Goal: Task Accomplishment & Management: Use online tool/utility

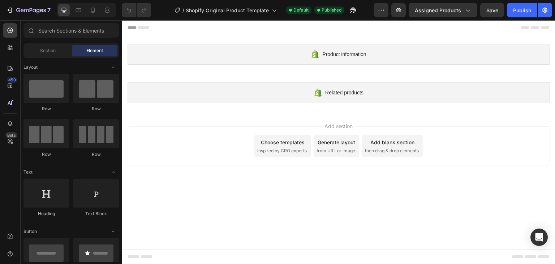
drag, startPoint x: 228, startPoint y: 176, endPoint x: 252, endPoint y: 193, distance: 29.6
click at [228, 177] on div "Add section Choose templates inspired by CRO experts Generate layout from URL o…" at bounding box center [339, 148] width 434 height 72
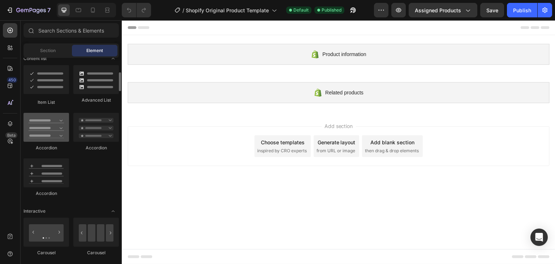
scroll to position [542, 0]
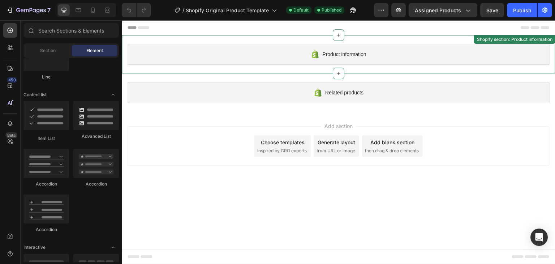
click at [432, 55] on div "Product information" at bounding box center [339, 54] width 422 height 21
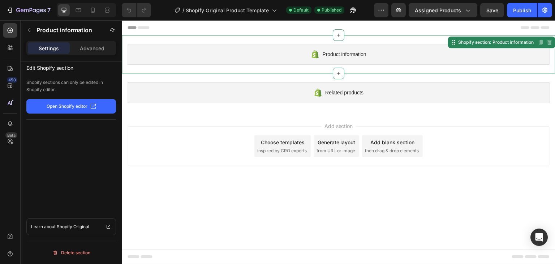
click at [312, 53] on icon at bounding box center [315, 54] width 9 height 9
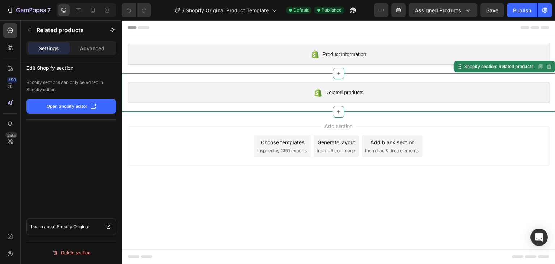
click at [268, 90] on div "Related products" at bounding box center [339, 92] width 422 height 21
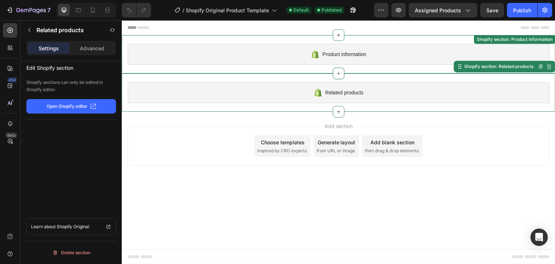
click at [275, 55] on div "Product information" at bounding box center [339, 54] width 422 height 21
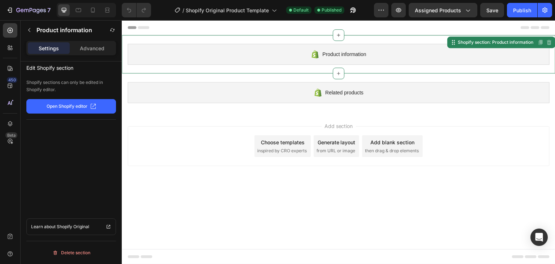
click at [62, 102] on button "Open Shopify editor" at bounding box center [71, 106] width 90 height 14
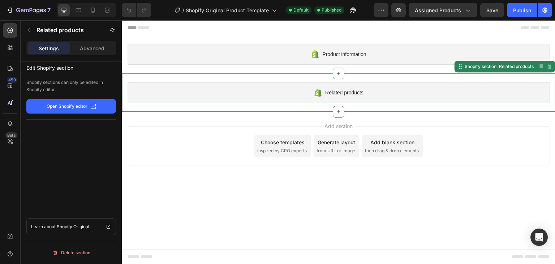
click at [336, 93] on span "Related products" at bounding box center [344, 92] width 38 height 9
click at [334, 93] on span "Related products" at bounding box center [344, 92] width 38 height 9
click at [509, 69] on div "Shopify section: Related products" at bounding box center [499, 66] width 72 height 7
drag, startPoint x: 359, startPoint y: 97, endPoint x: 358, endPoint y: 77, distance: 19.2
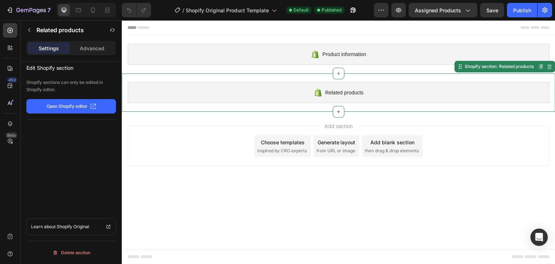
click at [359, 96] on div "Related products" at bounding box center [339, 92] width 422 height 21
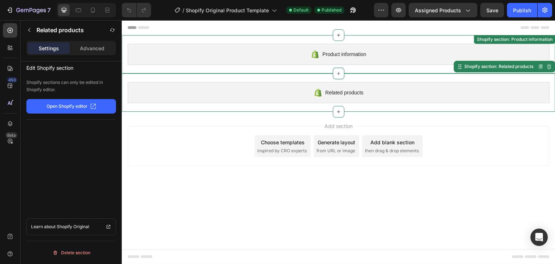
click at [359, 39] on div "Product information Shopify section: Product information" at bounding box center [339, 54] width 434 height 38
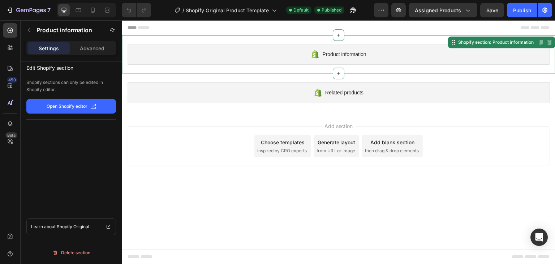
click at [352, 59] on div "Product information" at bounding box center [339, 54] width 422 height 21
drag, startPoint x: 352, startPoint y: 59, endPoint x: 345, endPoint y: 54, distance: 8.5
click at [351, 59] on div "Product information" at bounding box center [339, 54] width 422 height 21
click at [332, 49] on div "Product information" at bounding box center [339, 54] width 422 height 21
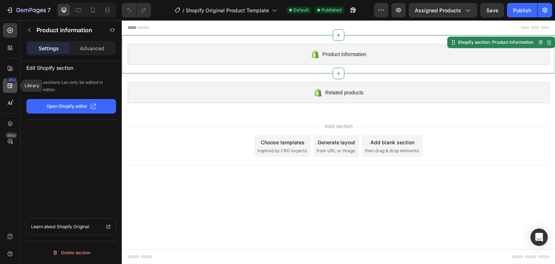
click at [12, 85] on icon at bounding box center [10, 86] width 5 height 5
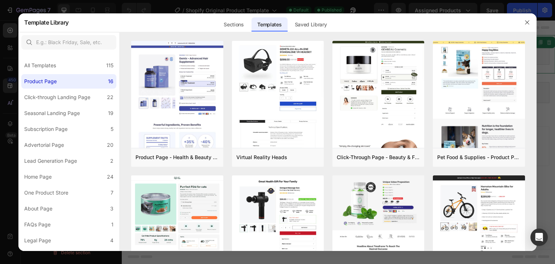
drag, startPoint x: 1, startPoint y: 38, endPoint x: 4, endPoint y: 34, distance: 4.9
click at [2, 38] on div at bounding box center [277, 132] width 555 height 264
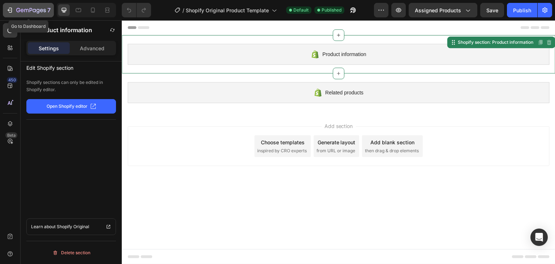
click at [13, 9] on icon "button" at bounding box center [9, 10] width 7 height 7
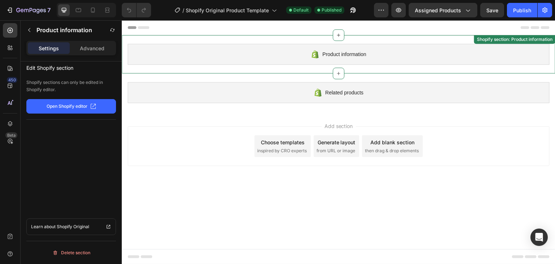
click at [333, 57] on span "Product information" at bounding box center [344, 54] width 44 height 9
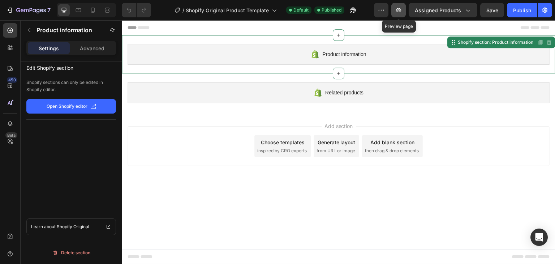
click at [400, 9] on icon "button" at bounding box center [398, 10] width 7 height 7
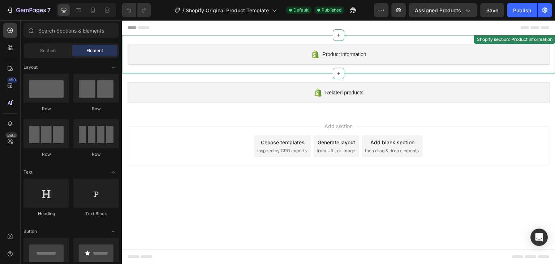
click at [342, 54] on span "Product information" at bounding box center [344, 54] width 44 height 9
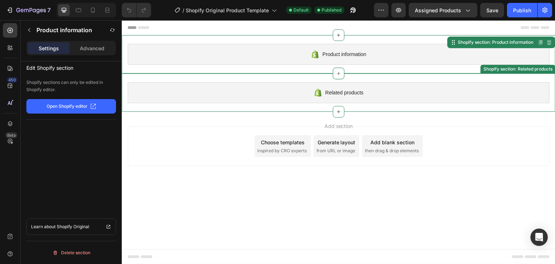
click at [262, 94] on div "Related products" at bounding box center [339, 92] width 422 height 21
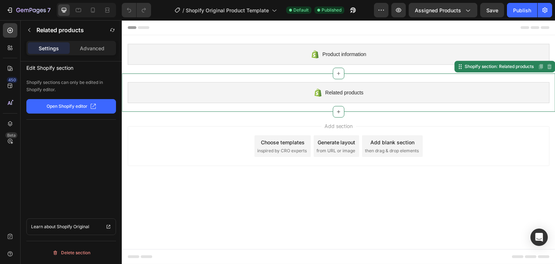
click at [322, 94] on div "Related products" at bounding box center [339, 92] width 422 height 21
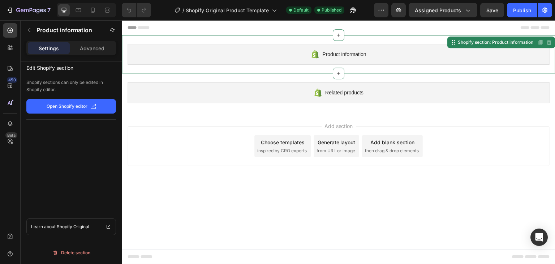
click at [321, 61] on div "Product information" at bounding box center [339, 54] width 422 height 21
click at [402, 4] on button "button" at bounding box center [399, 10] width 14 height 14
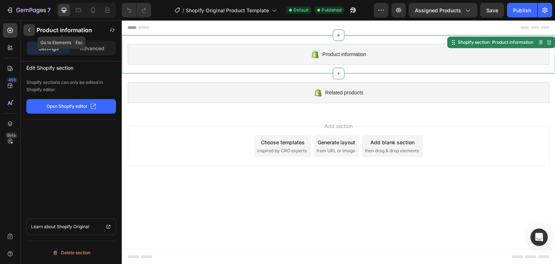
click at [33, 27] on button "button" at bounding box center [29, 30] width 12 height 12
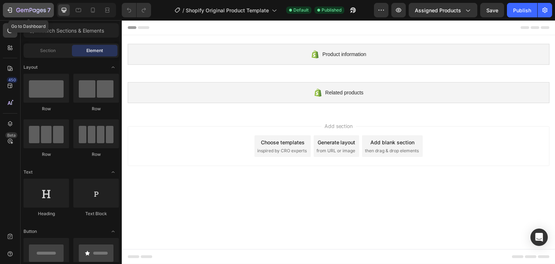
click at [12, 7] on icon "button" at bounding box center [9, 10] width 7 height 7
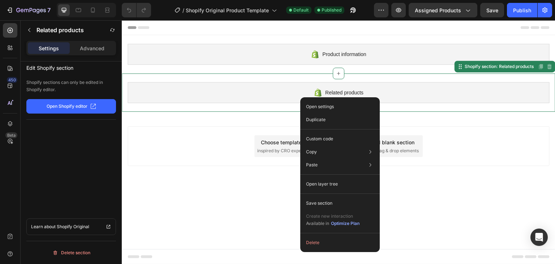
drag, startPoint x: 223, startPoint y: 104, endPoint x: 206, endPoint y: 104, distance: 16.6
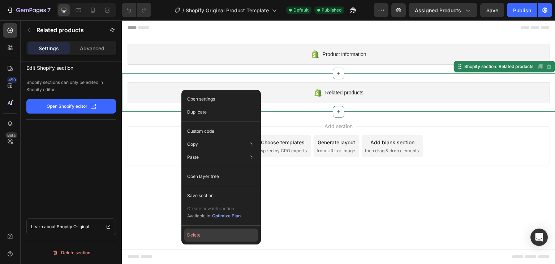
drag, startPoint x: 199, startPoint y: 235, endPoint x: 77, endPoint y: 215, distance: 123.8
click at [199, 235] on button "Delete" at bounding box center [221, 234] width 74 height 13
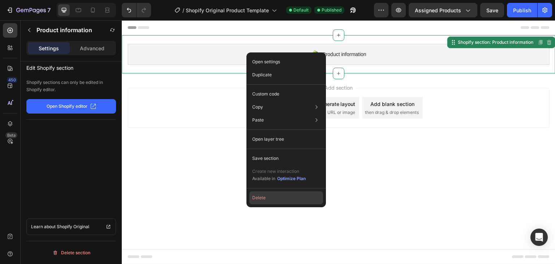
click at [265, 197] on button "Delete" at bounding box center [286, 197] width 74 height 13
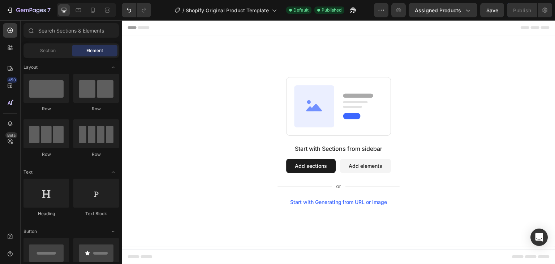
click at [303, 165] on button "Add sections" at bounding box center [311, 166] width 50 height 14
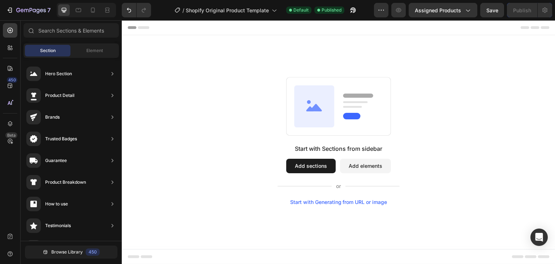
click at [316, 165] on button "Add sections" at bounding box center [311, 166] width 50 height 14
click at [309, 168] on button "Add sections" at bounding box center [311, 166] width 50 height 14
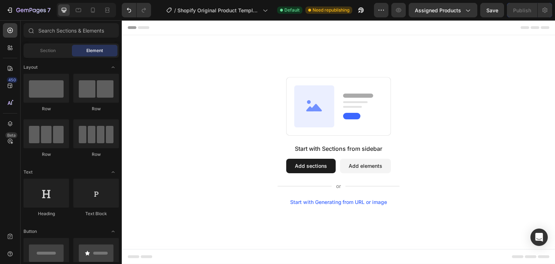
click at [296, 166] on button "Add sections" at bounding box center [311, 166] width 50 height 14
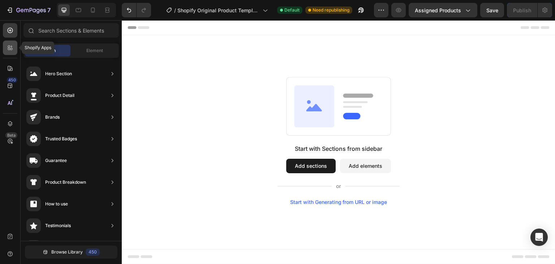
click at [9, 44] on icon at bounding box center [10, 47] width 7 height 7
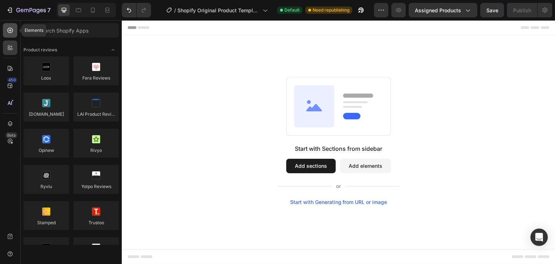
click at [12, 30] on icon at bounding box center [10, 30] width 7 height 7
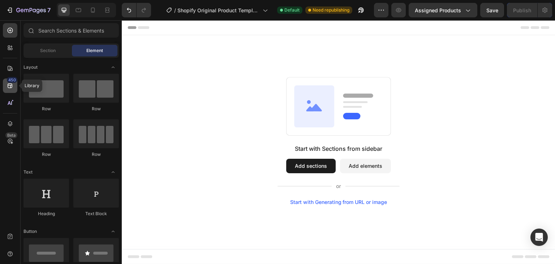
click at [12, 85] on icon at bounding box center [10, 85] width 7 height 7
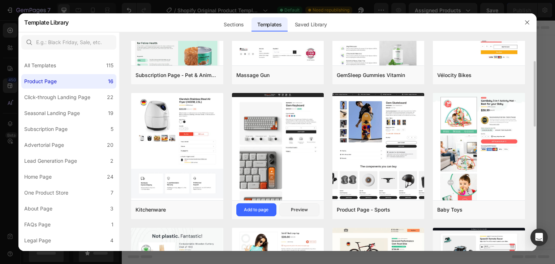
scroll to position [181, 0]
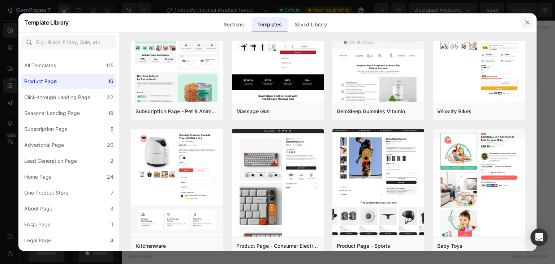
drag, startPoint x: 529, startPoint y: 18, endPoint x: 395, endPoint y: 14, distance: 134.5
click at [529, 18] on button "button" at bounding box center [528, 23] width 12 height 12
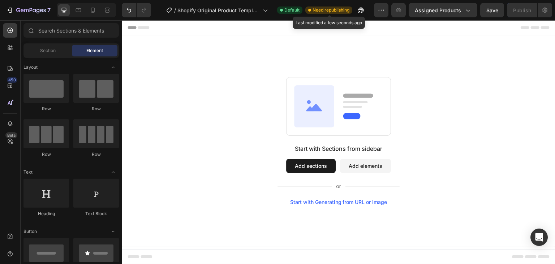
click at [321, 8] on span "Need republishing" at bounding box center [331, 10] width 37 height 7
click at [350, 9] on span "Need republishing" at bounding box center [331, 10] width 37 height 7
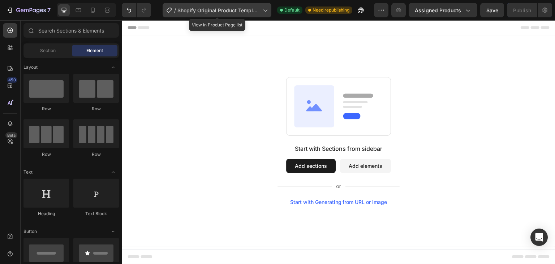
click at [259, 11] on span "Shopify Original Product Template" at bounding box center [219, 11] width 82 height 8
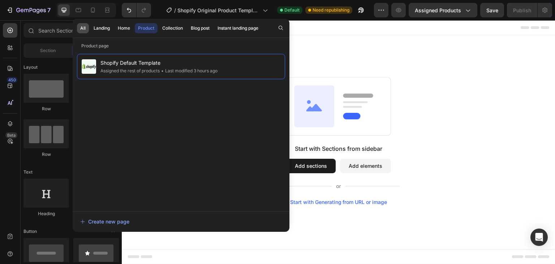
click at [84, 27] on div "All" at bounding box center [82, 28] width 5 height 7
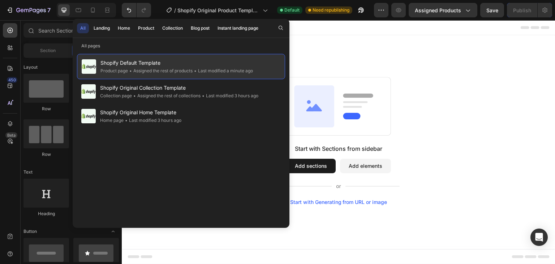
drag, startPoint x: 208, startPoint y: 71, endPoint x: 203, endPoint y: 74, distance: 5.7
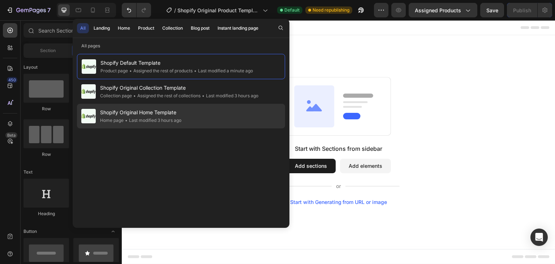
drag, startPoint x: 203, startPoint y: 74, endPoint x: 159, endPoint y: 109, distance: 56.3
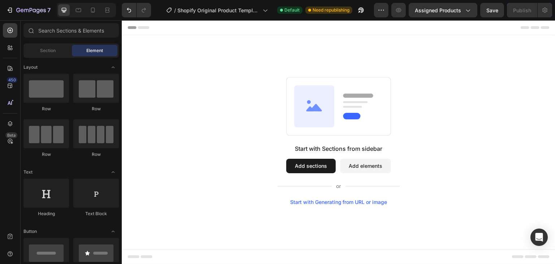
drag, startPoint x: 281, startPoint y: 129, endPoint x: 388, endPoint y: 58, distance: 128.4
click at [388, 58] on div "Start with Sections from sidebar Add sections Add elements Start with Generatin…" at bounding box center [339, 140] width 434 height 211
click at [7, 7] on icon "button" at bounding box center [9, 10] width 7 height 7
drag, startPoint x: 431, startPoint y: 125, endPoint x: 423, endPoint y: 127, distance: 7.4
click at [430, 125] on div "Start with Sections from sidebar Add sections Add elements Start with Generatin…" at bounding box center [339, 141] width 382 height 128
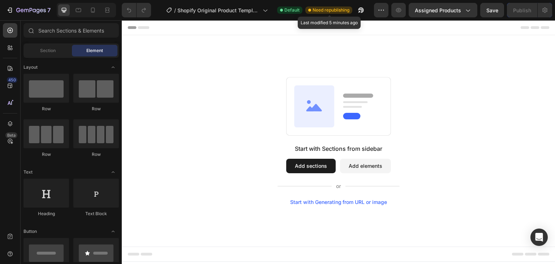
click at [335, 10] on span "Need republishing" at bounding box center [331, 10] width 37 height 7
drag, startPoint x: 326, startPoint y: 8, endPoint x: 296, endPoint y: 8, distance: 30.0
click at [321, 8] on span "Need republishing" at bounding box center [331, 10] width 37 height 7
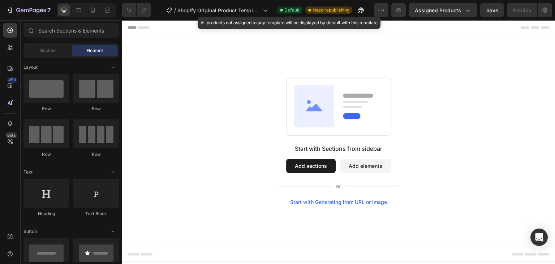
click at [294, 8] on span "Default" at bounding box center [292, 10] width 15 height 7
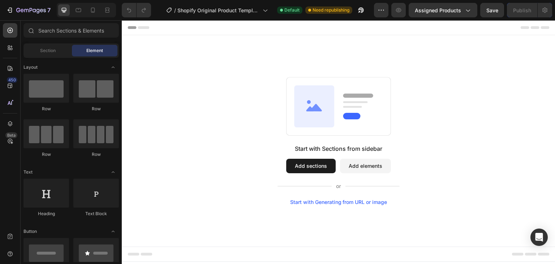
click at [184, 80] on div "Start with Sections from sidebar Add sections Add elements Start with Generatin…" at bounding box center [339, 141] width 382 height 128
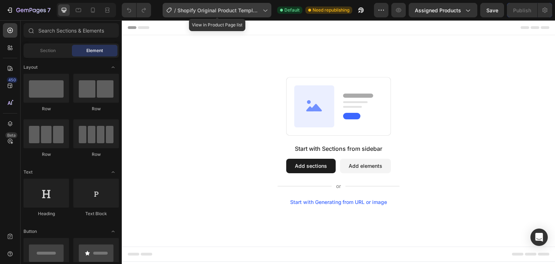
click at [252, 9] on span "Shopify Original Product Template" at bounding box center [219, 11] width 82 height 8
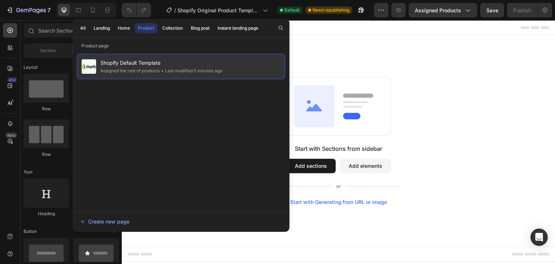
click at [213, 68] on div "• Last modified 5 minutes ago" at bounding box center [191, 70] width 63 height 7
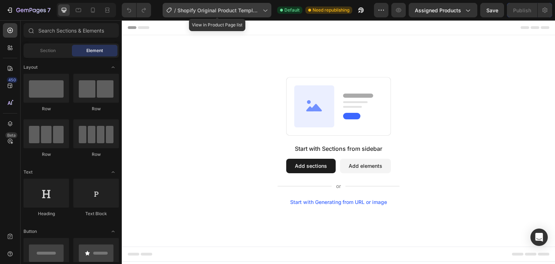
click at [229, 10] on span "Shopify Original Product Template" at bounding box center [219, 11] width 82 height 8
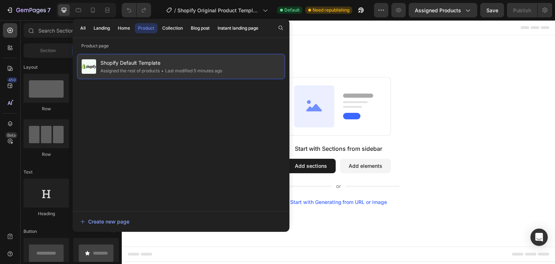
click at [107, 63] on span "Shopify Default Template" at bounding box center [161, 63] width 122 height 9
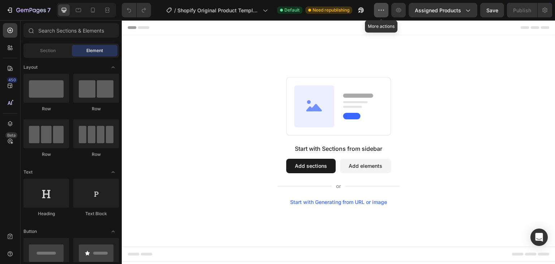
click at [381, 7] on icon "button" at bounding box center [381, 10] width 7 height 7
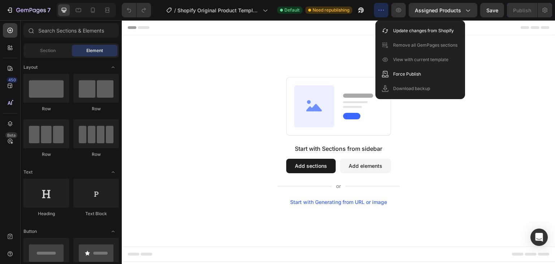
click at [381, 7] on icon "button" at bounding box center [381, 10] width 7 height 7
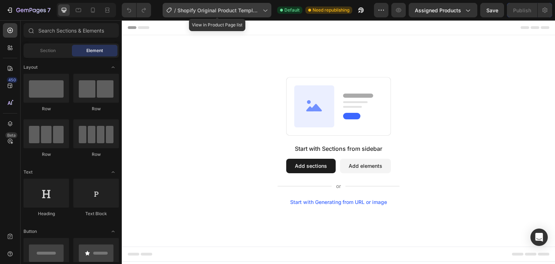
click at [220, 16] on div "/ Shopify Original Product Template" at bounding box center [217, 9] width 109 height 17
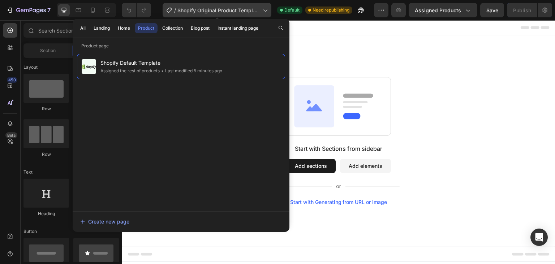
click at [221, 12] on span "Shopify Original Product Template" at bounding box center [219, 11] width 82 height 8
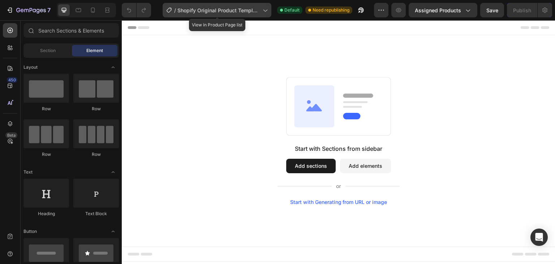
click at [223, 8] on span "Shopify Original Product Template" at bounding box center [219, 11] width 82 height 8
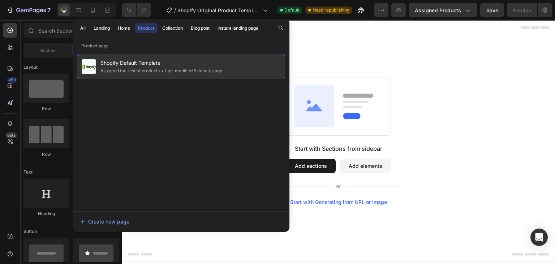
click at [192, 64] on span "Shopify Default Template" at bounding box center [161, 63] width 122 height 9
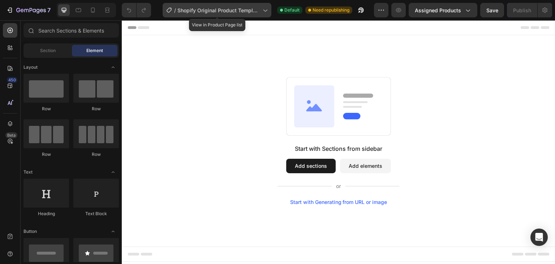
click at [209, 9] on span "Shopify Original Product Template" at bounding box center [219, 11] width 82 height 8
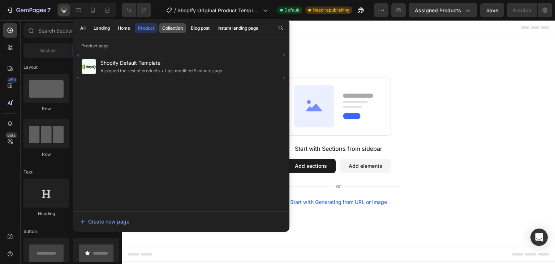
click at [174, 32] on button "Collection" at bounding box center [172, 28] width 27 height 10
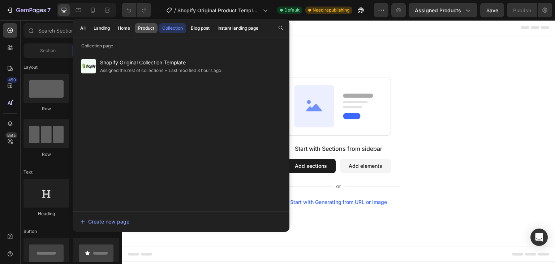
click at [149, 26] on div "Product" at bounding box center [146, 28] width 16 height 7
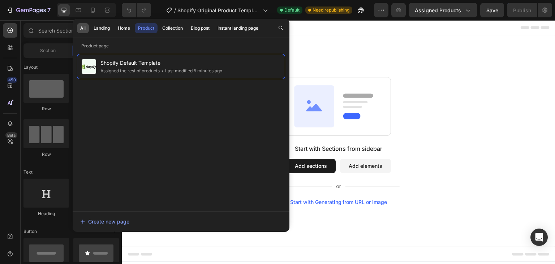
click at [80, 28] on button "All" at bounding box center [83, 28] width 12 height 10
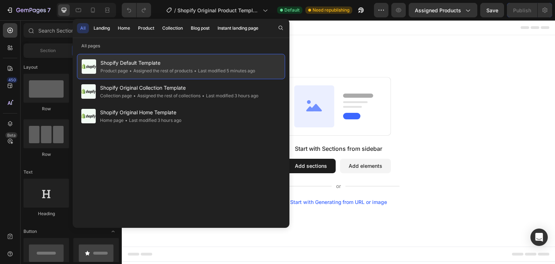
click at [230, 65] on span "Shopify Default Template" at bounding box center [177, 63] width 155 height 9
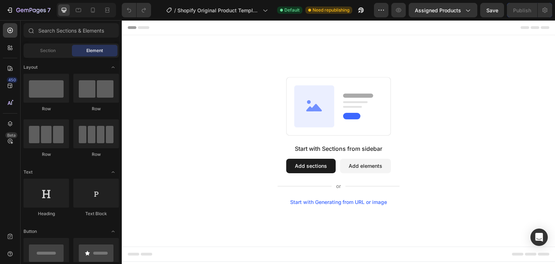
drag, startPoint x: 307, startPoint y: 168, endPoint x: 351, endPoint y: 204, distance: 56.8
click at [307, 167] on button "Add sections" at bounding box center [311, 166] width 50 height 14
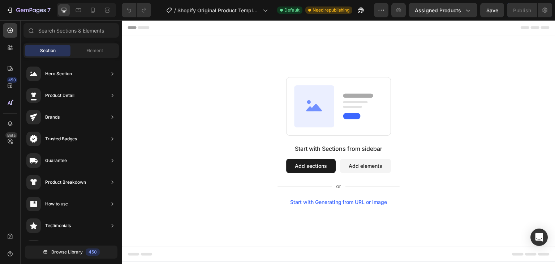
click at [307, 167] on button "Add sections" at bounding box center [311, 166] width 50 height 14
drag, startPoint x: 312, startPoint y: 166, endPoint x: 294, endPoint y: 160, distance: 19.1
click at [312, 166] on button "Add sections" at bounding box center [311, 166] width 50 height 14
click at [89, 54] on span "Element" at bounding box center [94, 50] width 17 height 7
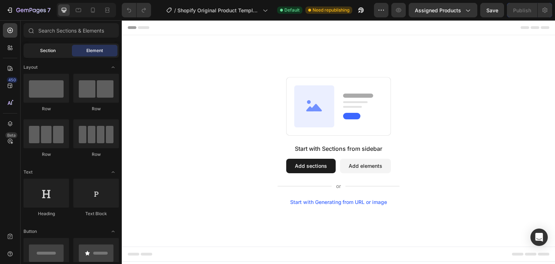
click at [58, 54] on div "Section" at bounding box center [48, 51] width 46 height 12
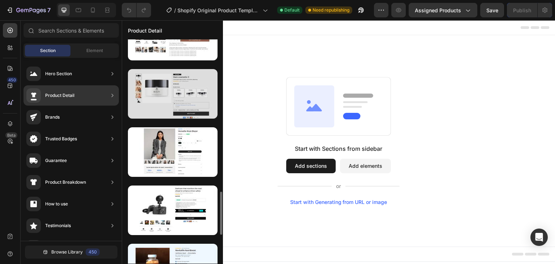
scroll to position [715, 0]
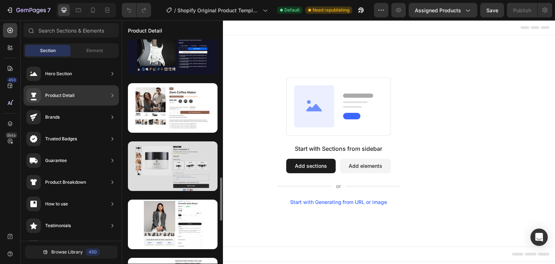
click at [178, 162] on div at bounding box center [173, 166] width 90 height 50
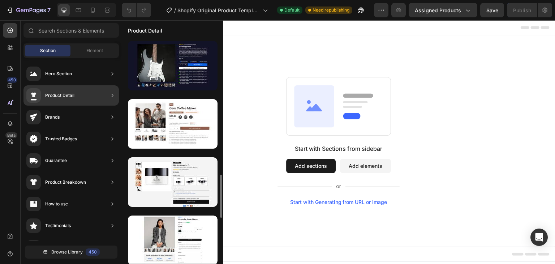
scroll to position [735, 0]
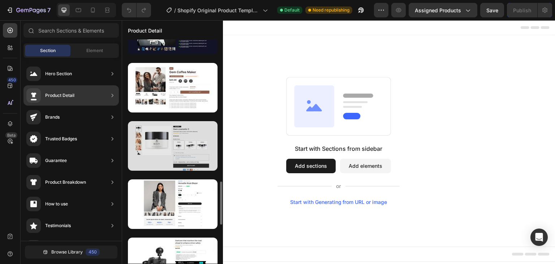
click at [195, 143] on div at bounding box center [173, 146] width 90 height 50
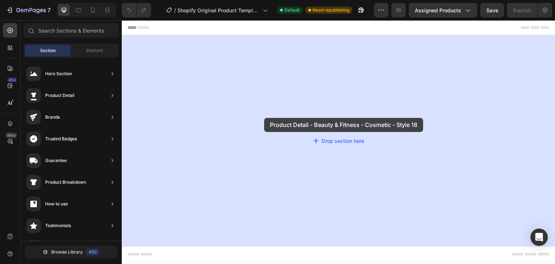
drag, startPoint x: 305, startPoint y: 163, endPoint x: 264, endPoint y: 118, distance: 61.2
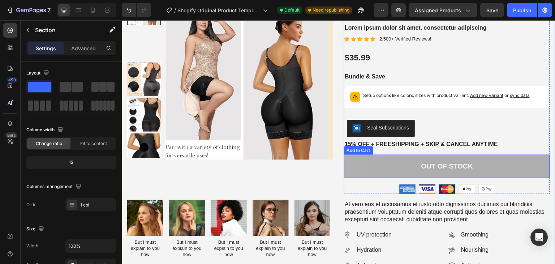
scroll to position [0, 0]
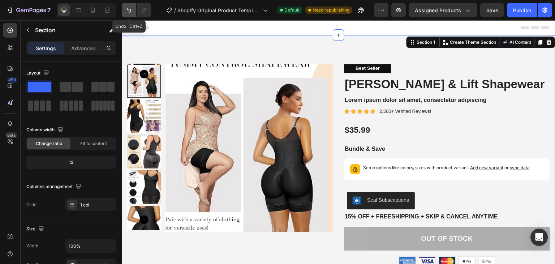
click at [129, 9] on icon "Undo/Redo" at bounding box center [128, 10] width 7 height 7
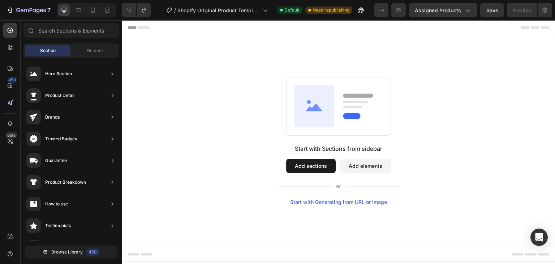
click at [313, 168] on button "Add sections" at bounding box center [311, 166] width 50 height 14
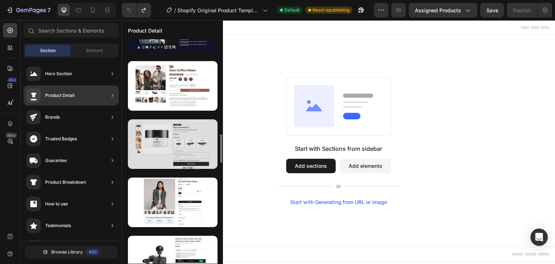
scroll to position [773, 0]
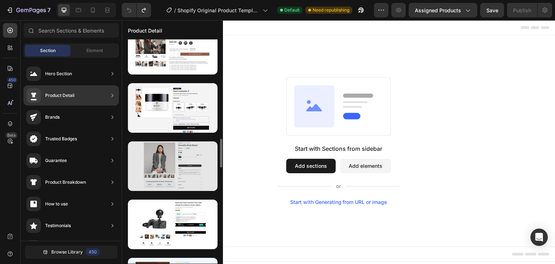
click at [200, 170] on div at bounding box center [173, 166] width 90 height 50
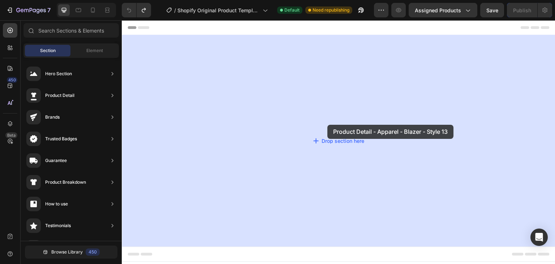
drag, startPoint x: 312, startPoint y: 189, endPoint x: 328, endPoint y: 125, distance: 66.5
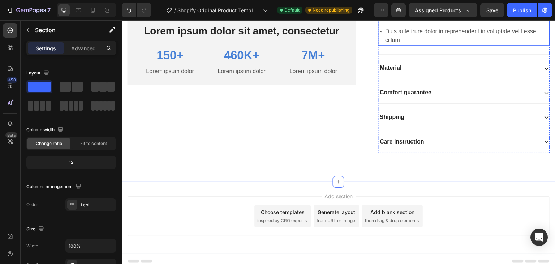
scroll to position [323, 0]
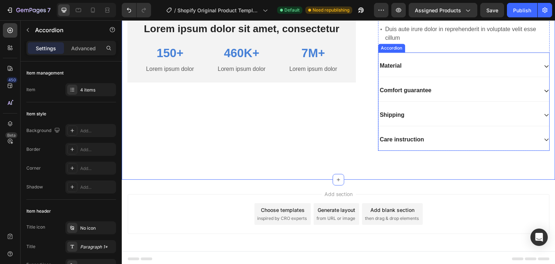
click at [544, 64] on icon at bounding box center [547, 66] width 6 height 6
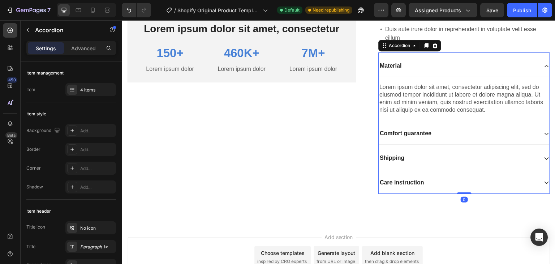
click at [544, 64] on icon at bounding box center [547, 66] width 6 height 6
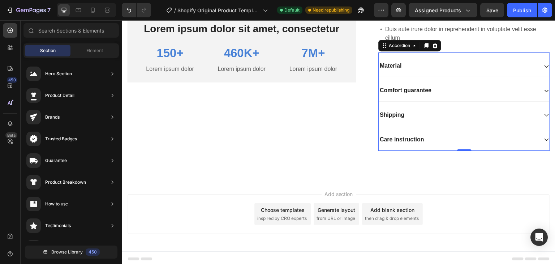
click at [232, 241] on div "Add section Choose templates inspired by CRO experts Generate layout from URL o…" at bounding box center [339, 216] width 434 height 72
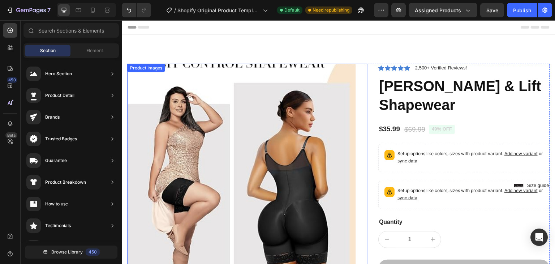
scroll to position [0, 0]
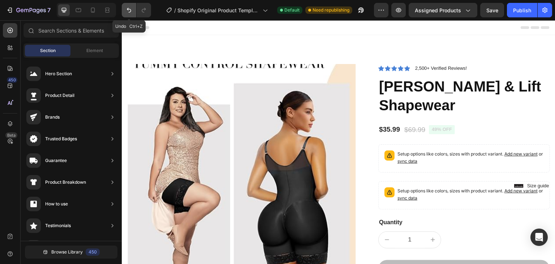
click at [133, 8] on button "Undo/Redo" at bounding box center [129, 10] width 14 height 14
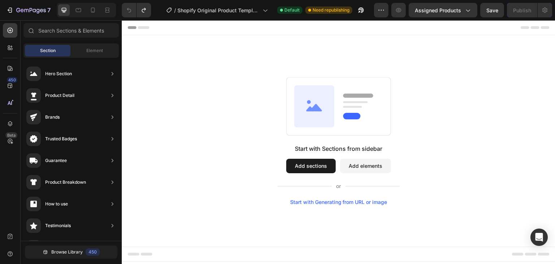
click at [322, 204] on div "Start with Generating from URL or image" at bounding box center [338, 202] width 97 height 6
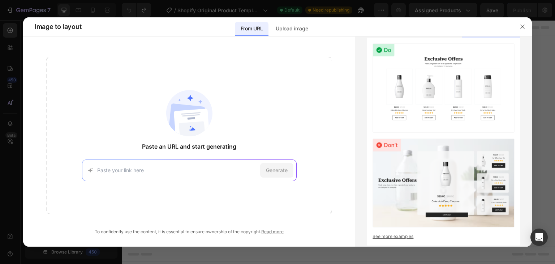
click at [187, 147] on span "Paste an URL and start generating" at bounding box center [189, 146] width 94 height 9
drag, startPoint x: 222, startPoint y: 168, endPoint x: 175, endPoint y: 132, distance: 58.7
drag, startPoint x: 175, startPoint y: 132, endPoint x: 190, endPoint y: 107, distance: 29.0
click at [190, 107] on img at bounding box center [189, 113] width 46 height 46
click at [279, 29] on p "Upload image" at bounding box center [292, 28] width 32 height 9
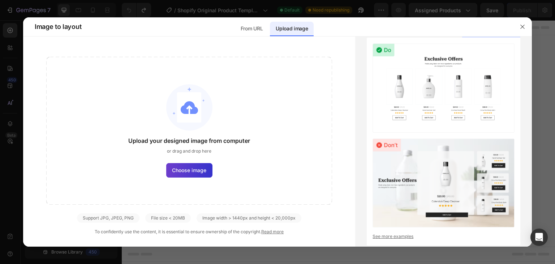
click at [187, 168] on span "Choose image" at bounding box center [189, 170] width 34 height 8
click at [0, 0] on input "Choose image" at bounding box center [0, 0] width 0 height 0
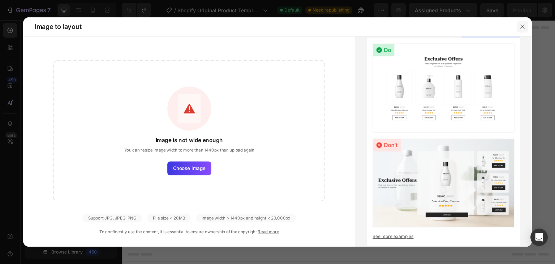
click at [524, 26] on icon "button" at bounding box center [523, 27] width 6 height 6
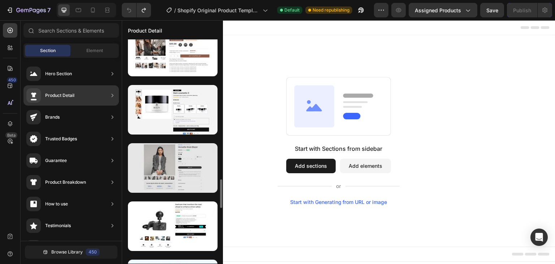
scroll to position [808, 0]
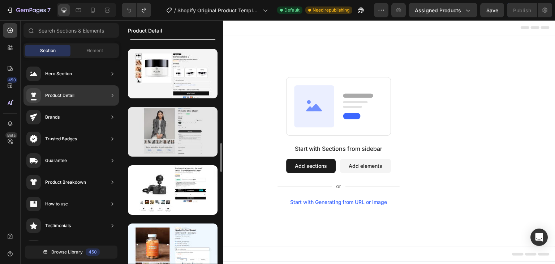
click at [189, 132] on div at bounding box center [173, 132] width 90 height 50
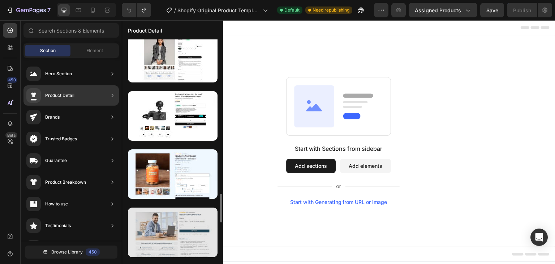
scroll to position [846, 0]
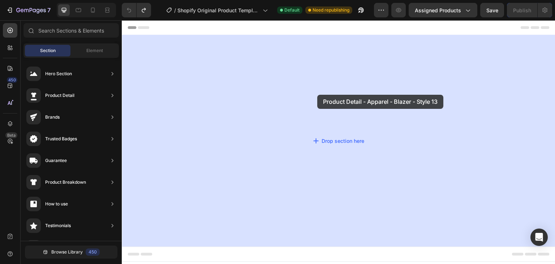
drag, startPoint x: 291, startPoint y: 103, endPoint x: 252, endPoint y: 94, distance: 40.1
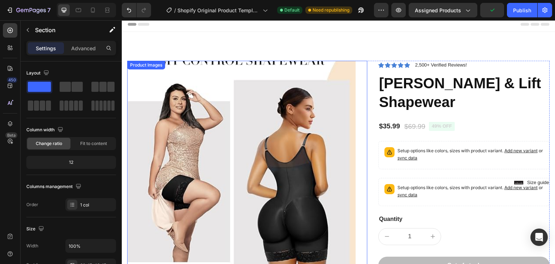
scroll to position [0, 0]
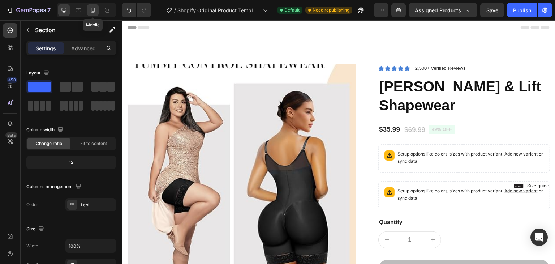
click at [98, 7] on div at bounding box center [93, 10] width 12 height 12
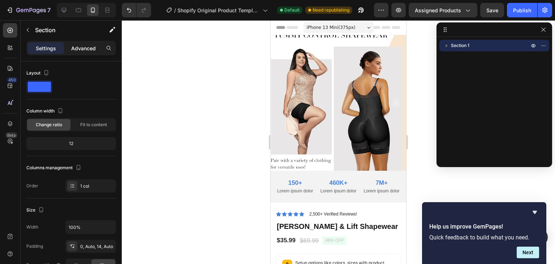
click at [78, 51] on p "Advanced" at bounding box center [83, 48] width 25 height 8
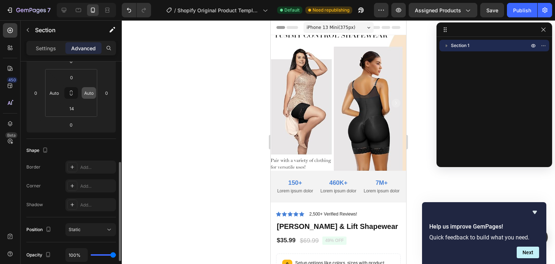
scroll to position [145, 0]
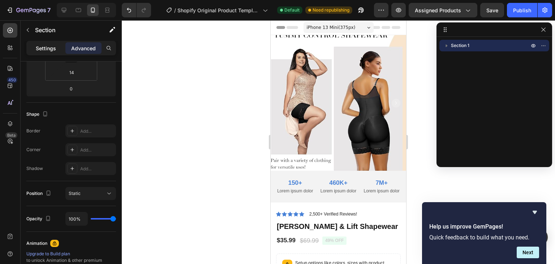
drag, startPoint x: 51, startPoint y: 50, endPoint x: 59, endPoint y: 50, distance: 8.7
click at [51, 48] on p "Settings" at bounding box center [46, 48] width 20 height 8
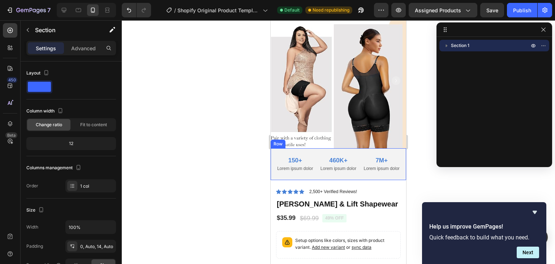
scroll to position [0, 0]
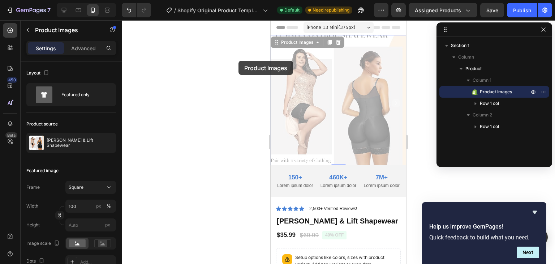
click at [239, 61] on div at bounding box center [338, 142] width 433 height 244
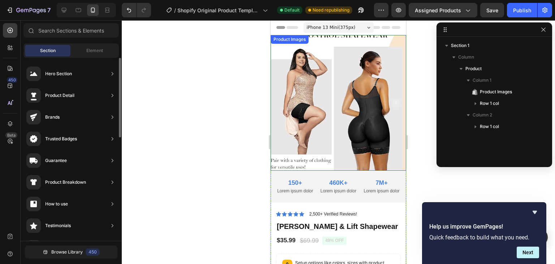
scroll to position [412, 0]
drag, startPoint x: 256, startPoint y: 104, endPoint x: 251, endPoint y: 103, distance: 5.5
click at [255, 104] on div at bounding box center [338, 142] width 433 height 244
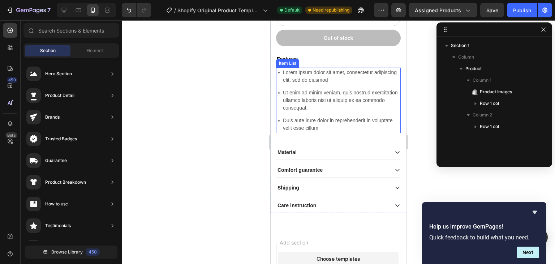
scroll to position [178, 0]
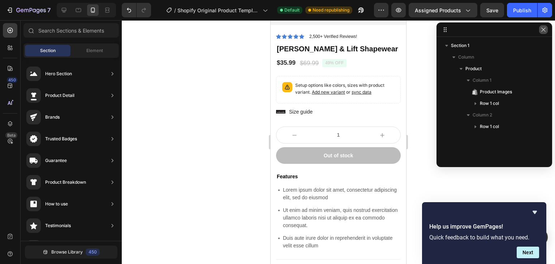
click at [542, 30] on icon "button" at bounding box center [544, 30] width 6 height 6
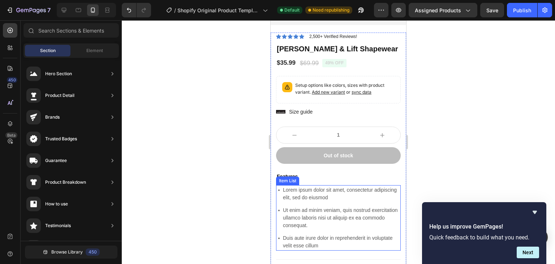
click at [306, 192] on p "Lorem ipsum dolor sit amet, consectetur adipiscing elit, sed do eiusmod" at bounding box center [341, 193] width 117 height 15
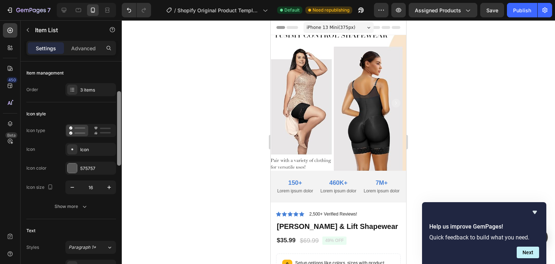
scroll to position [23, 0]
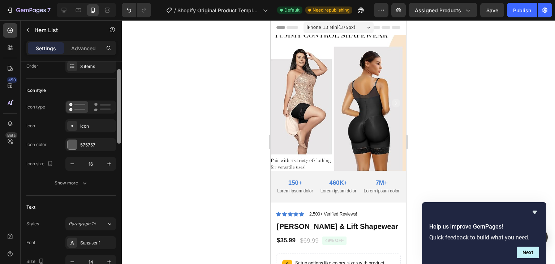
drag, startPoint x: 120, startPoint y: 99, endPoint x: 120, endPoint y: 107, distance: 8.0
click at [120, 107] on div at bounding box center [119, 106] width 4 height 74
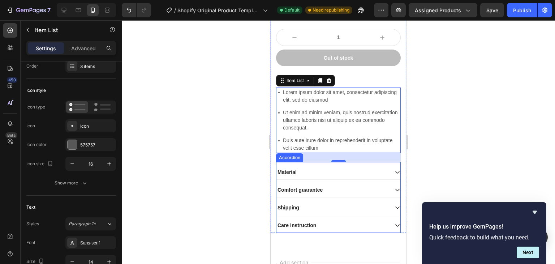
scroll to position [250, 0]
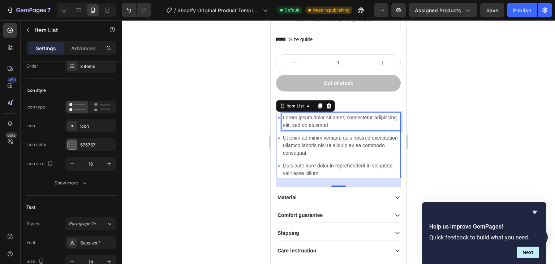
click at [286, 115] on p "Lorem ipsum dolor sit amet, consectetur adipiscing elit, sed do eiusmod" at bounding box center [341, 121] width 117 height 15
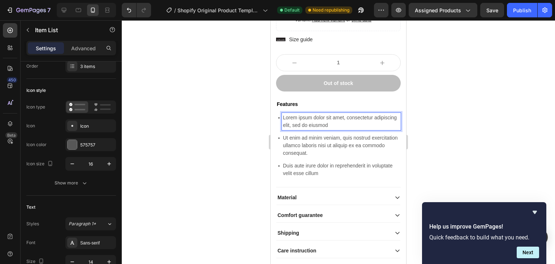
click at [284, 116] on p "Lorem ipsum dolor sit amet, consectetur adipiscing elit, sed do eiusmod" at bounding box center [341, 121] width 117 height 15
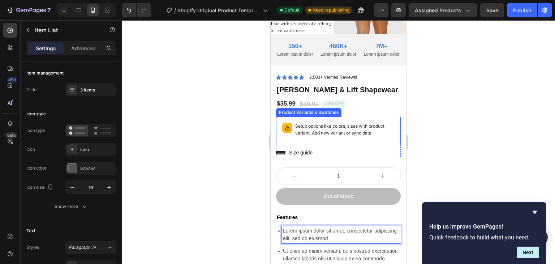
scroll to position [145, 0]
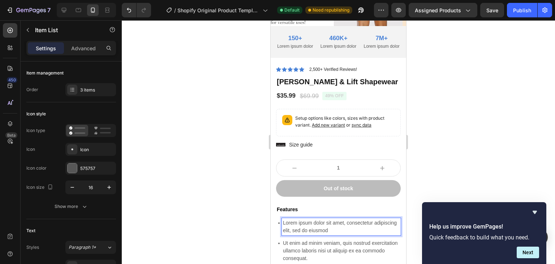
click at [297, 224] on p "Lorem ipsum dolor sit amet, consectetur adipiscing elit, sed do eiusmod" at bounding box center [341, 226] width 117 height 15
click at [286, 223] on p "Lorem ipsum dolor sit amet, consectetur adipiscing elit, sed do eiusmod" at bounding box center [341, 226] width 117 height 15
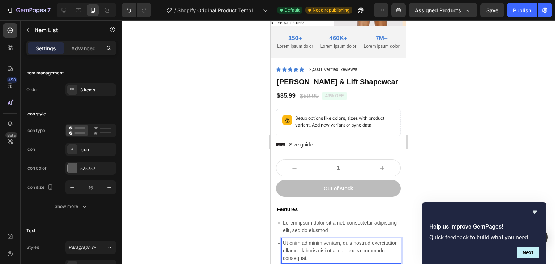
click at [282, 240] on div "Ut enim ad minim veniam, quis nostrud exercitation ullamco laboris nisi ut aliq…" at bounding box center [341, 250] width 119 height 25
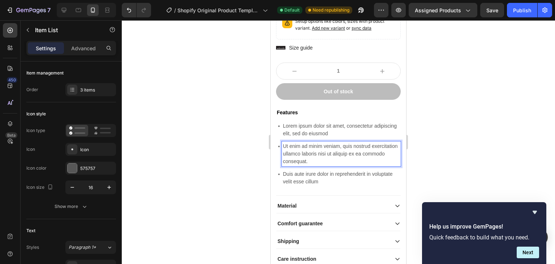
scroll to position [289, 0]
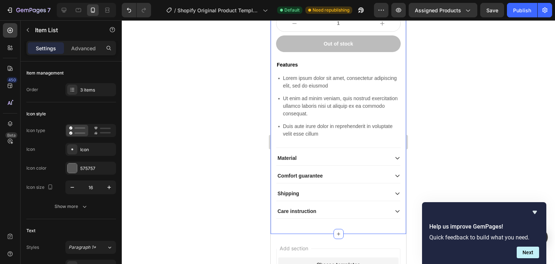
click at [232, 202] on div at bounding box center [338, 142] width 433 height 244
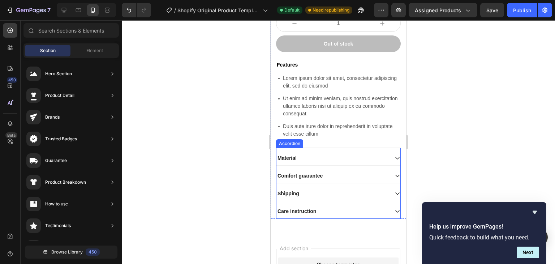
click at [395, 155] on icon at bounding box center [398, 158] width 6 height 6
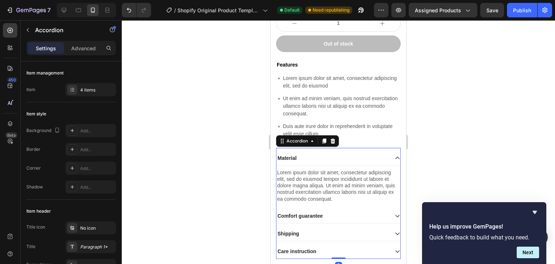
click at [395, 157] on icon at bounding box center [398, 158] width 6 height 6
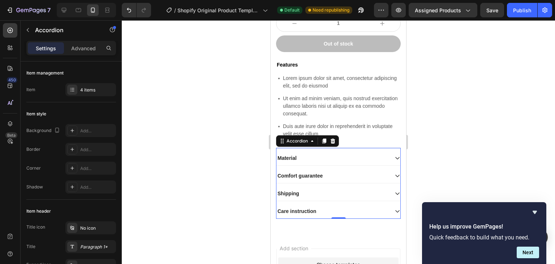
click at [388, 175] on div "Comfort guarantee" at bounding box center [339, 175] width 124 height 15
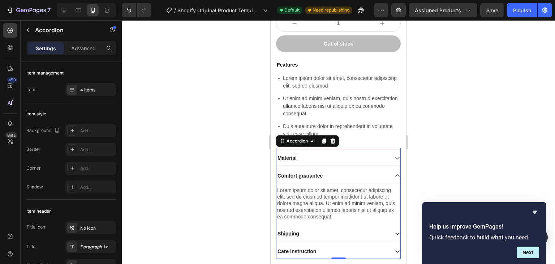
click at [389, 175] on div "Comfort guarantee" at bounding box center [339, 175] width 124 height 15
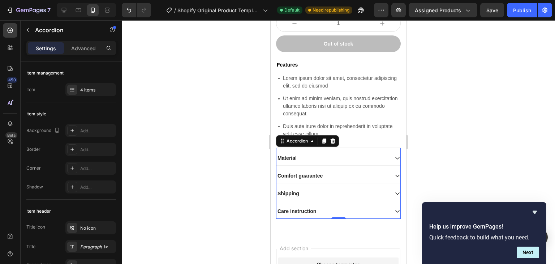
click at [395, 193] on icon at bounding box center [398, 194] width 6 height 6
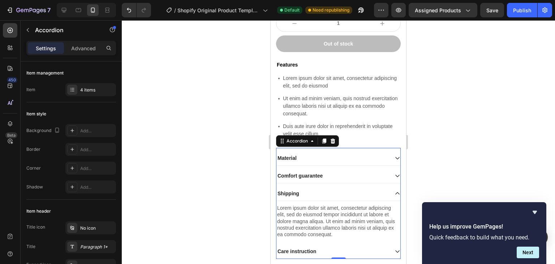
click at [395, 193] on icon at bounding box center [398, 194] width 6 height 6
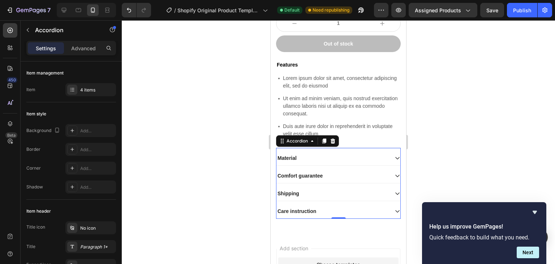
click at [394, 206] on div "Care instruction" at bounding box center [339, 211] width 124 height 15
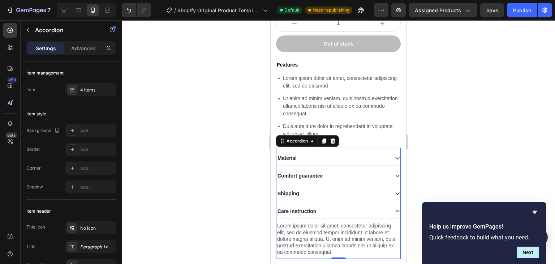
click at [395, 210] on icon at bounding box center [398, 211] width 6 height 6
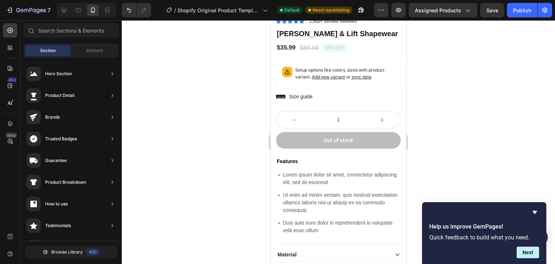
scroll to position [201, 0]
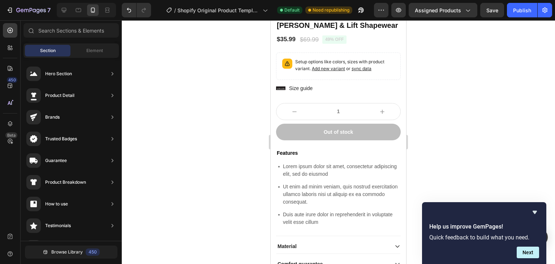
drag, startPoint x: 403, startPoint y: 108, endPoint x: 677, endPoint y: 164, distance: 279.3
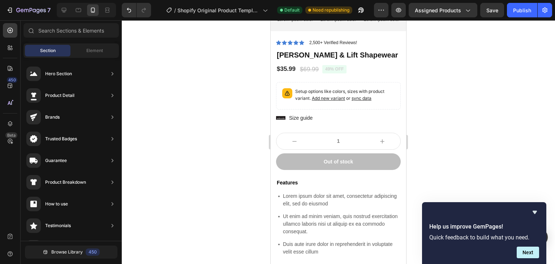
scroll to position [174, 0]
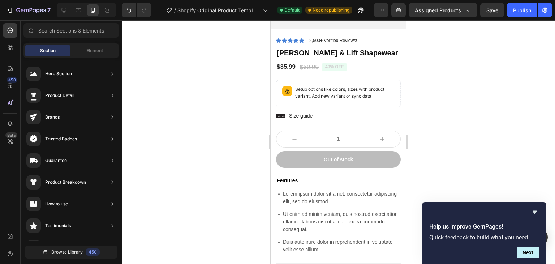
drag, startPoint x: 403, startPoint y: 100, endPoint x: 730, endPoint y: 140, distance: 329.1
click at [534, 209] on icon "Hide survey" at bounding box center [535, 212] width 9 height 9
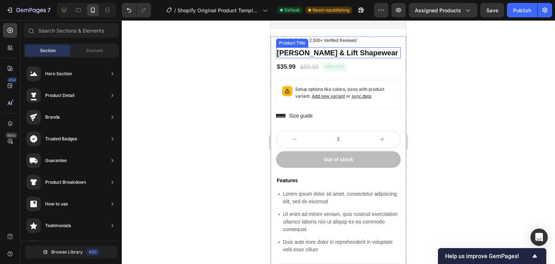
click at [286, 49] on h1 "[PERSON_NAME] & Lift Shapewear" at bounding box center [338, 52] width 125 height 11
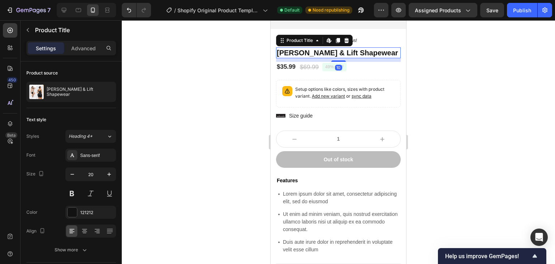
click at [281, 51] on h1 "[PERSON_NAME] & Lift Shapewear" at bounding box center [338, 52] width 125 height 11
click at [282, 51] on h1 "[PERSON_NAME] & Lift Shapewear" at bounding box center [338, 52] width 125 height 11
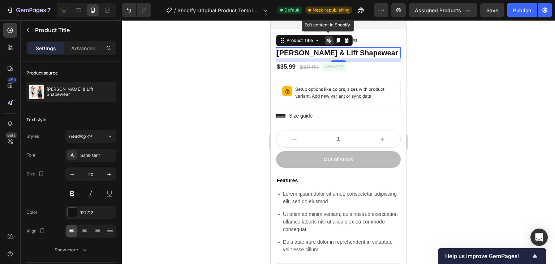
click at [383, 51] on h1 "[PERSON_NAME] & Lift Shapewear" at bounding box center [338, 52] width 125 height 11
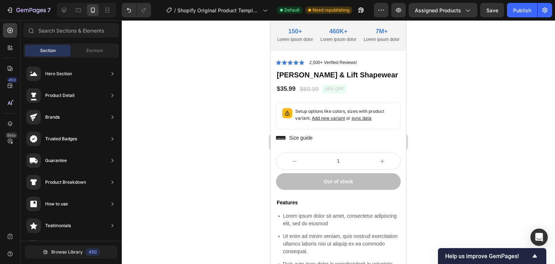
scroll to position [0, 0]
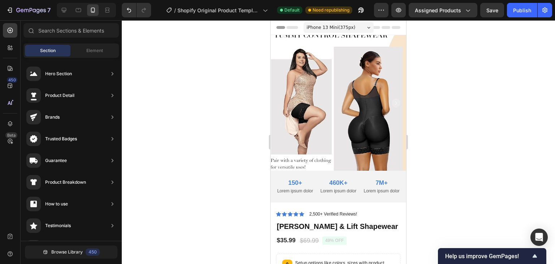
drag, startPoint x: 404, startPoint y: 116, endPoint x: 713, endPoint y: 38, distance: 318.7
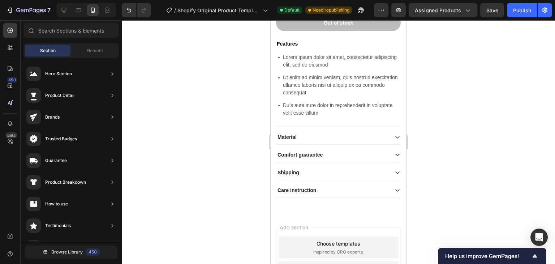
scroll to position [358, 0]
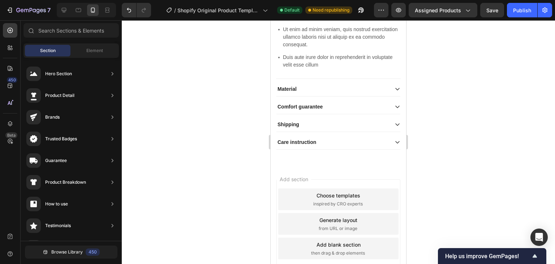
drag, startPoint x: 403, startPoint y: 161, endPoint x: 683, endPoint y: 248, distance: 292.6
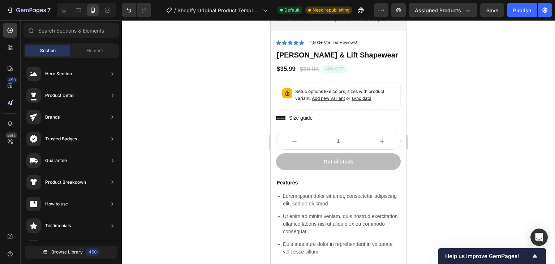
scroll to position [0, 0]
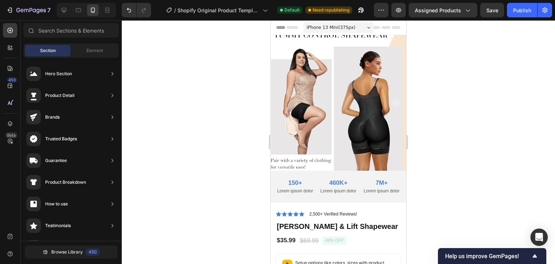
drag, startPoint x: 404, startPoint y: 191, endPoint x: 679, endPoint y: 67, distance: 301.9
click at [508, 123] on div at bounding box center [338, 142] width 433 height 244
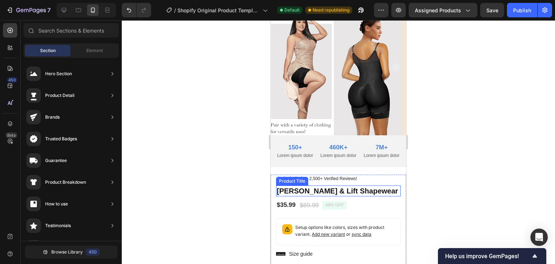
scroll to position [145, 0]
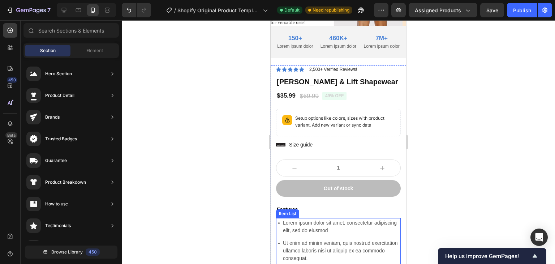
click at [357, 238] on div "Lorem ipsum dolor sit amet, consectetur adipiscing elit, sed do eiusmod Ut enim…" at bounding box center [338, 250] width 125 height 65
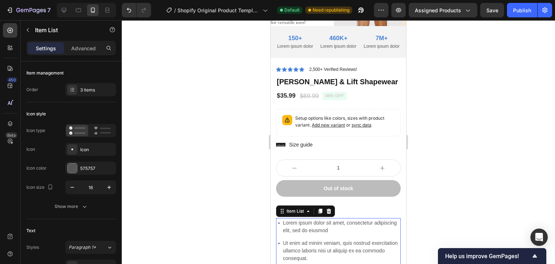
click at [238, 183] on div at bounding box center [338, 142] width 433 height 244
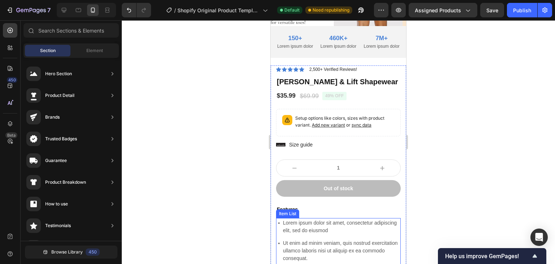
click at [288, 220] on p "Lorem ipsum dolor sit amet, consectetur adipiscing elit, sed do eiusmod" at bounding box center [341, 226] width 117 height 15
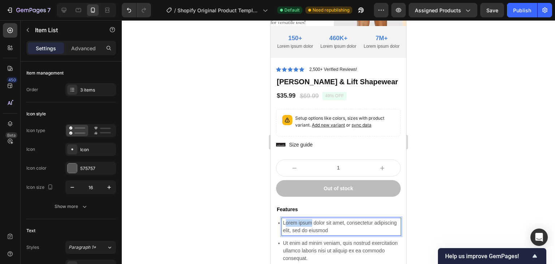
drag, startPoint x: 285, startPoint y: 223, endPoint x: 297, endPoint y: 226, distance: 12.6
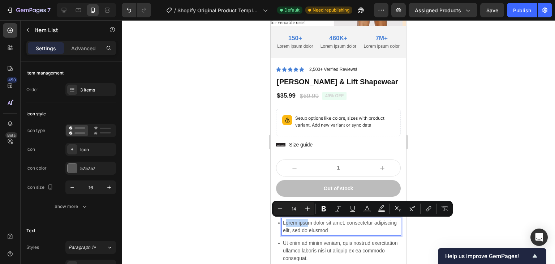
click at [287, 226] on p "Lorem ipsum dolor sit amet, consectetur adipiscing elit, sed do eiusmod" at bounding box center [341, 226] width 117 height 15
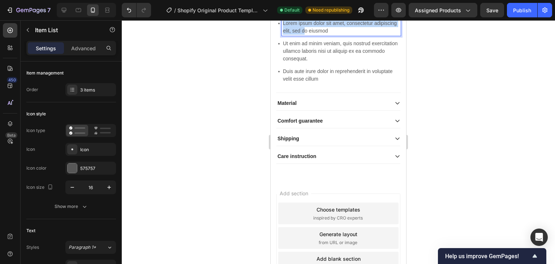
drag, startPoint x: 284, startPoint y: 224, endPoint x: 329, endPoint y: 25, distance: 203.6
click at [329, 25] on p "Lorem ipsum dolor sit amet, consectetur adipiscing elit, sed do eiusmod" at bounding box center [341, 27] width 117 height 15
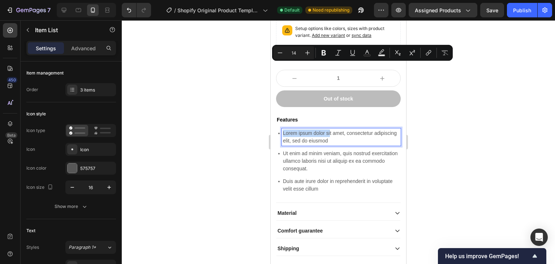
scroll to position [234, 0]
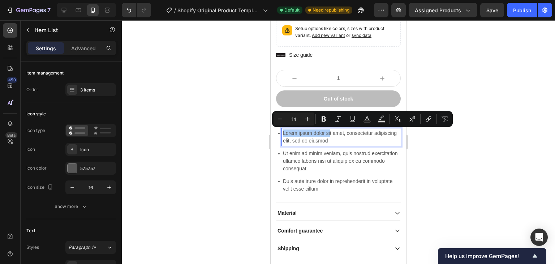
drag, startPoint x: 450, startPoint y: 167, endPoint x: 441, endPoint y: 172, distance: 9.7
click at [450, 168] on div at bounding box center [338, 142] width 433 height 244
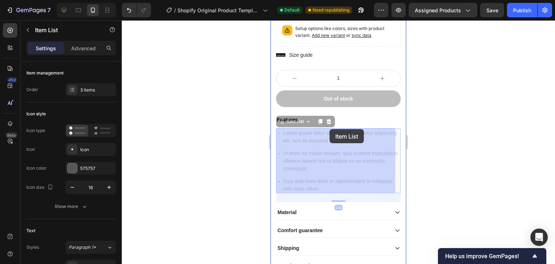
drag, startPoint x: 285, startPoint y: 132, endPoint x: 302, endPoint y: 132, distance: 17.4
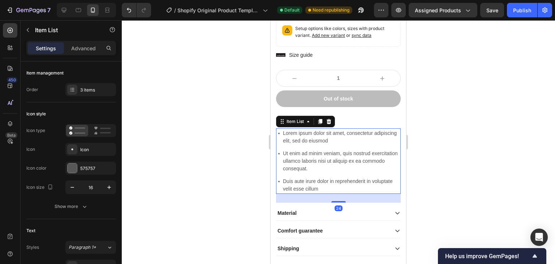
drag, startPoint x: 432, startPoint y: 128, endPoint x: 428, endPoint y: 131, distance: 5.4
click at [432, 128] on div at bounding box center [338, 142] width 433 height 244
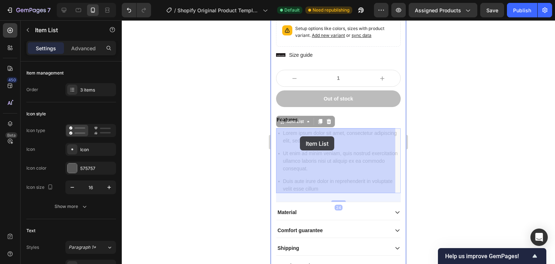
drag, startPoint x: 285, startPoint y: 133, endPoint x: 299, endPoint y: 138, distance: 15.2
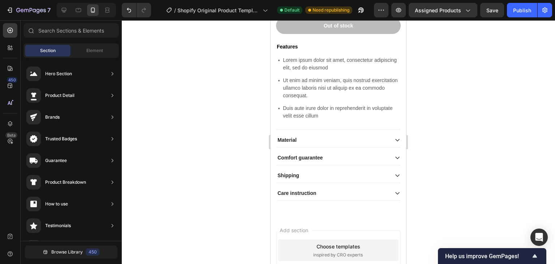
scroll to position [305, 0]
